Goal: Task Accomplishment & Management: Manage account settings

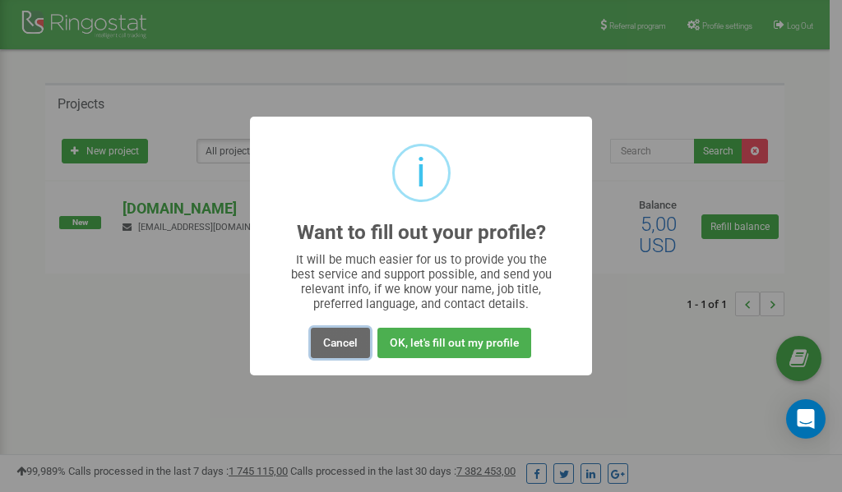
click at [349, 341] on button "Cancel" at bounding box center [340, 343] width 59 height 30
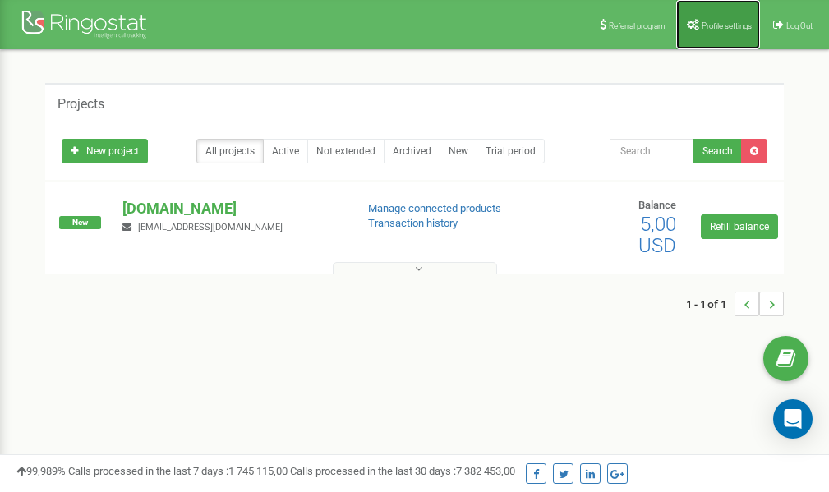
click at [716, 30] on link "Profile settings" at bounding box center [719, 24] width 84 height 49
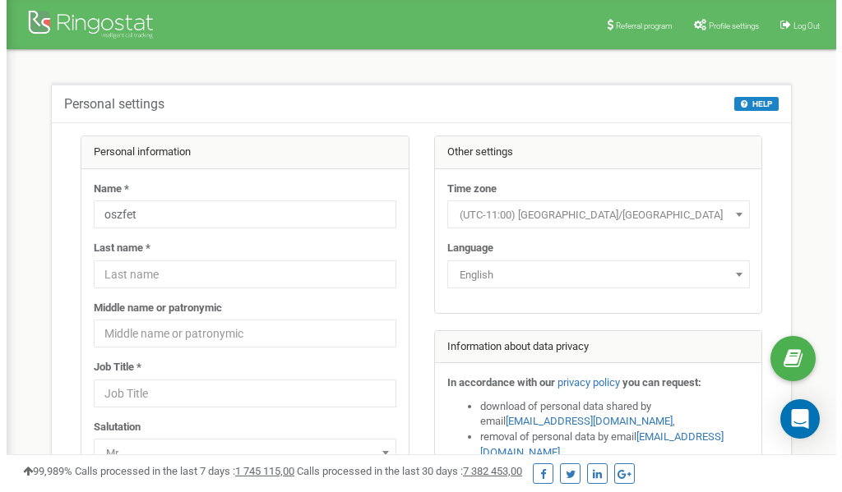
scroll to position [82, 0]
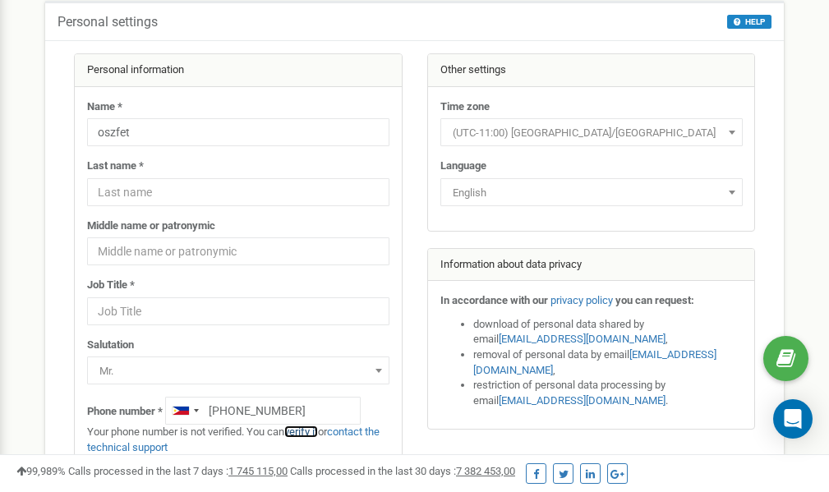
click at [311, 431] on link "verify it" at bounding box center [301, 432] width 34 height 12
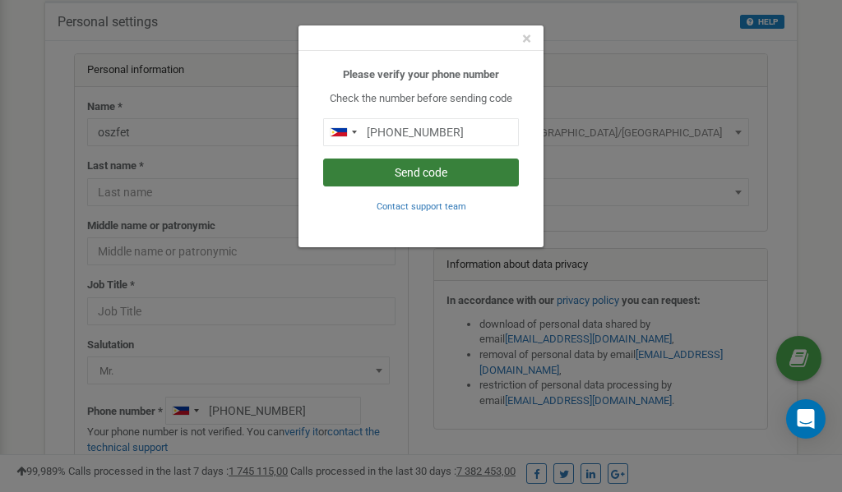
click at [432, 178] on button "Send code" at bounding box center [421, 173] width 196 height 28
